Goal: Task Accomplishment & Management: Complete application form

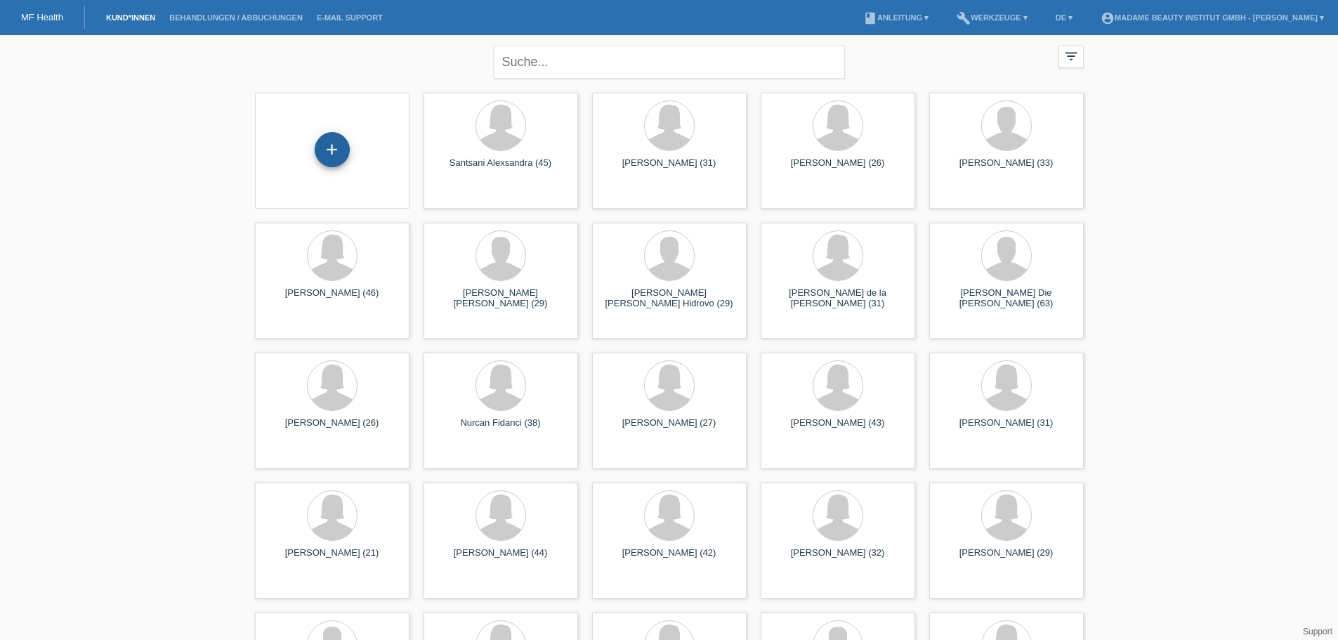
click at [343, 148] on div "+" at bounding box center [332, 149] width 35 height 35
click at [841, 172] on div "[PERSON_NAME] (26)" at bounding box center [838, 169] width 132 height 22
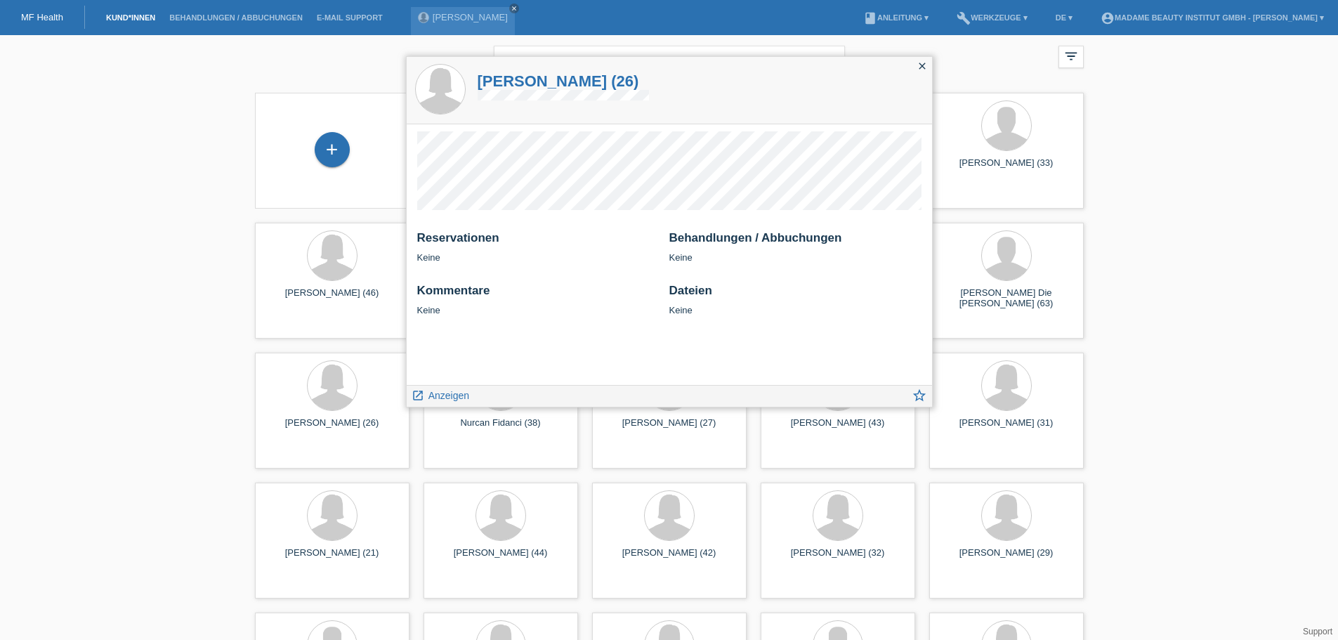
click at [921, 60] on div "close" at bounding box center [922, 67] width 20 height 20
